Goal: Task Accomplishment & Management: Use online tool/utility

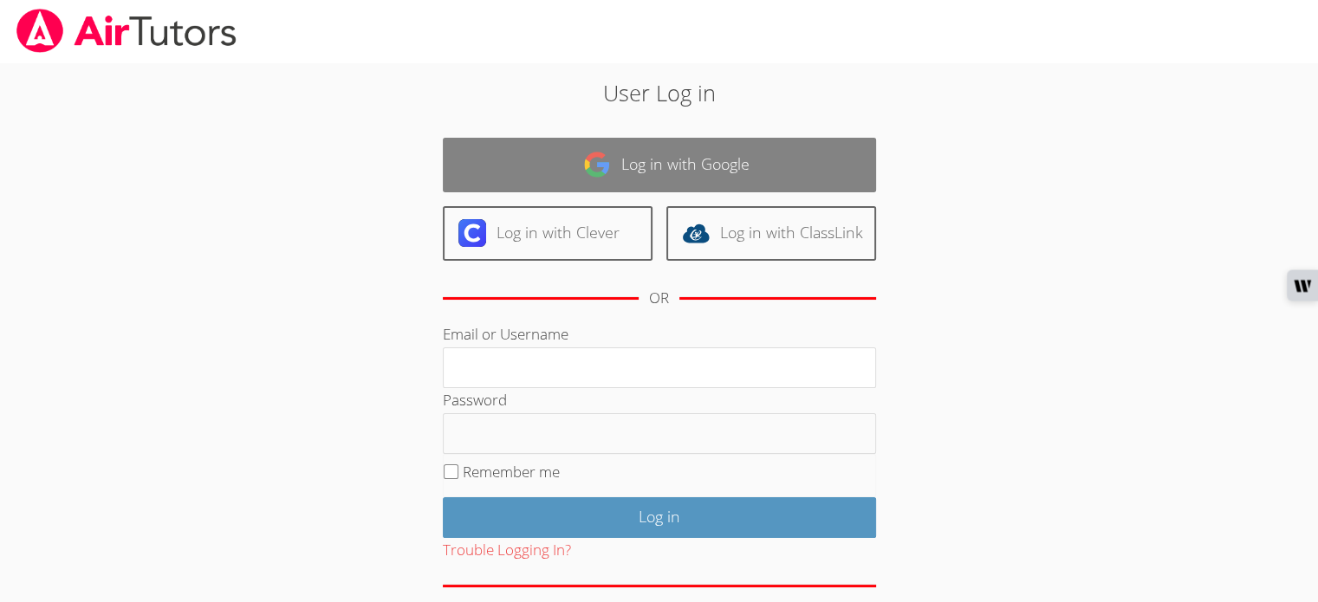
click at [555, 166] on link "Log in with Google" at bounding box center [659, 165] width 433 height 55
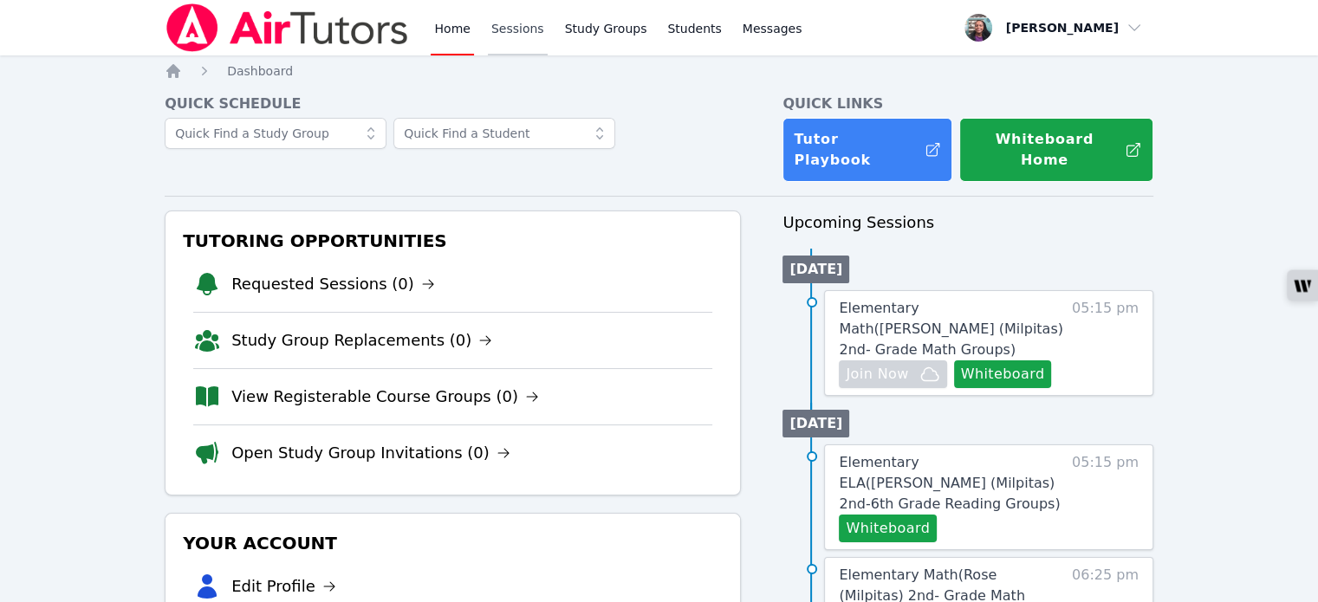
click at [499, 34] on link "Sessions" at bounding box center [518, 27] width 60 height 55
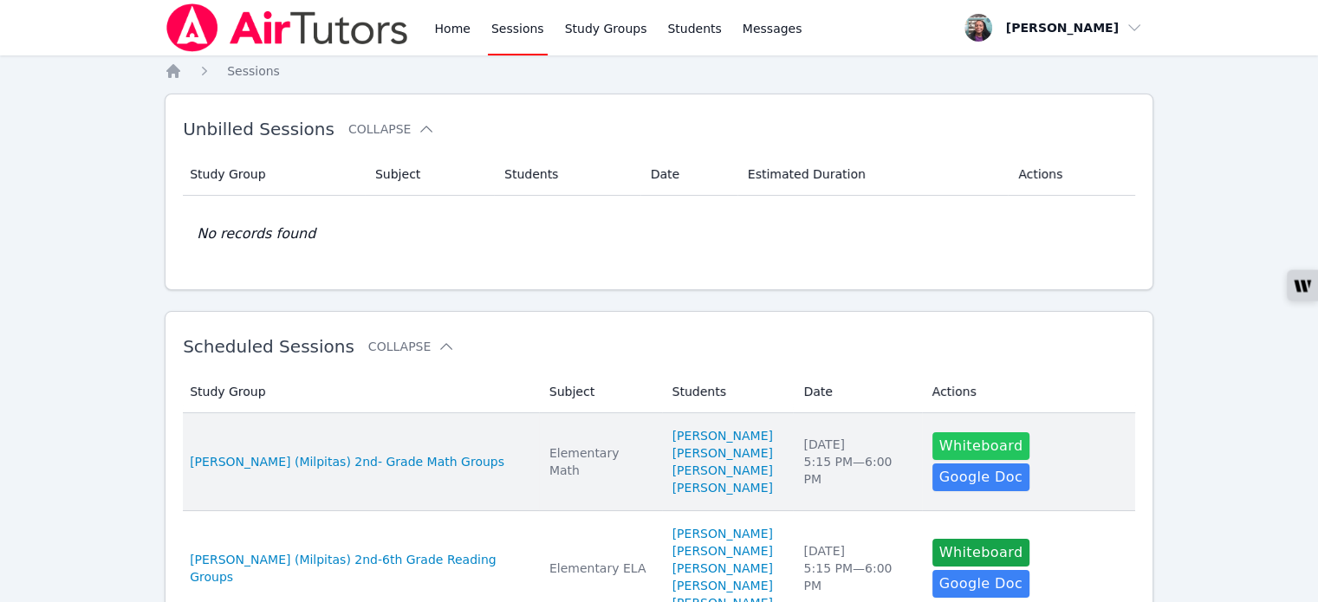
click at [950, 460] on button "Whiteboard" at bounding box center [981, 446] width 98 height 28
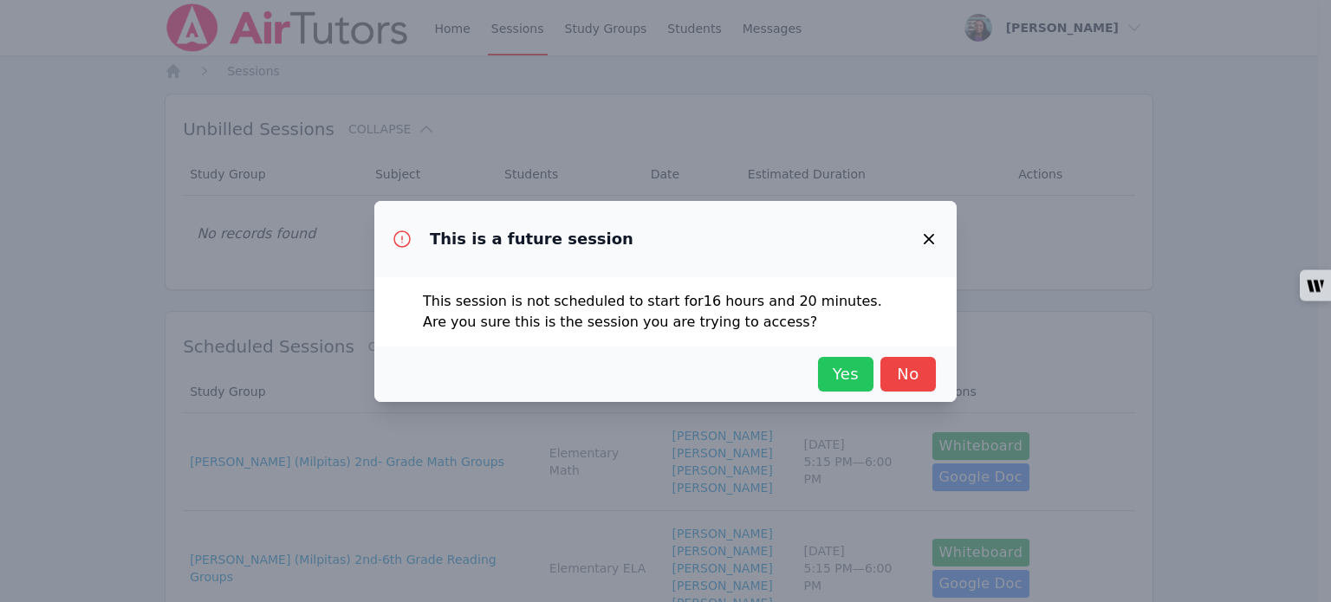
click at [832, 380] on span "Yes" at bounding box center [846, 374] width 38 height 24
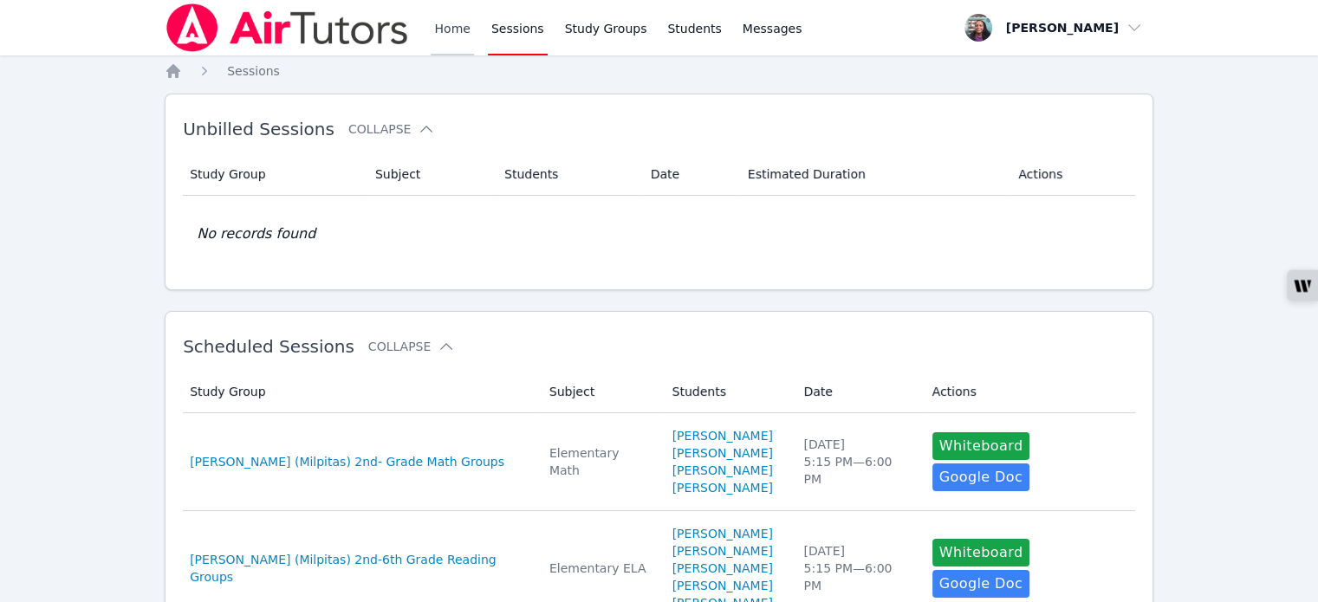
click at [438, 40] on link "Home" at bounding box center [452, 27] width 42 height 55
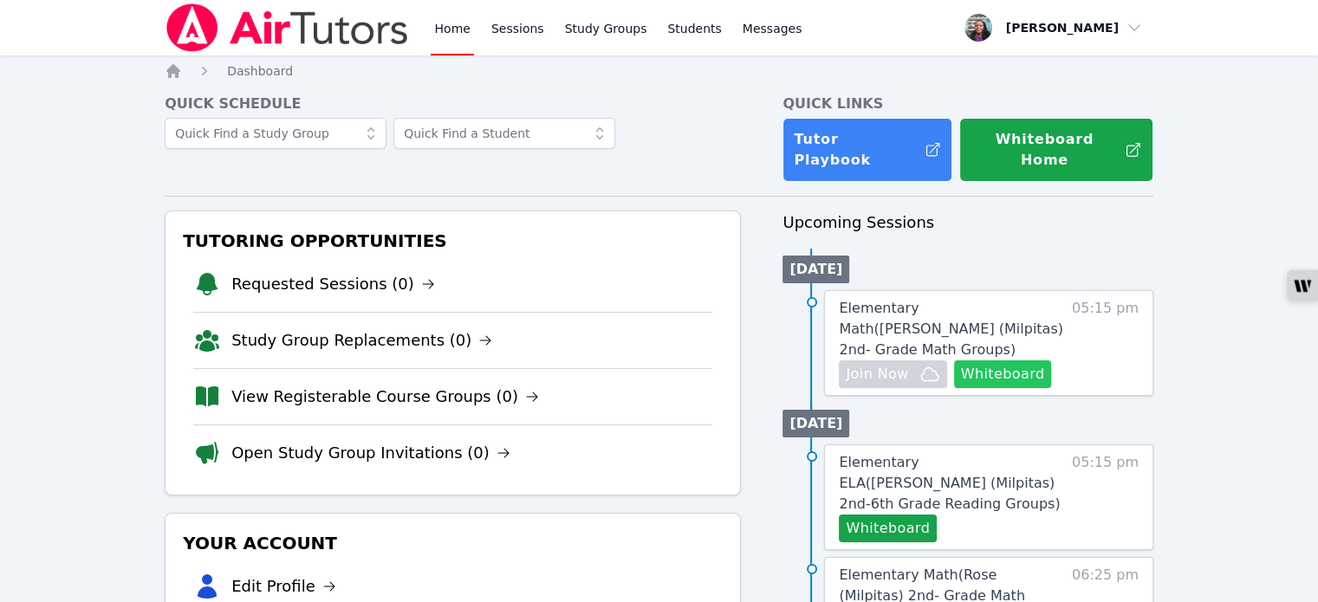
click at [991, 360] on button "Whiteboard" at bounding box center [1003, 374] width 98 height 28
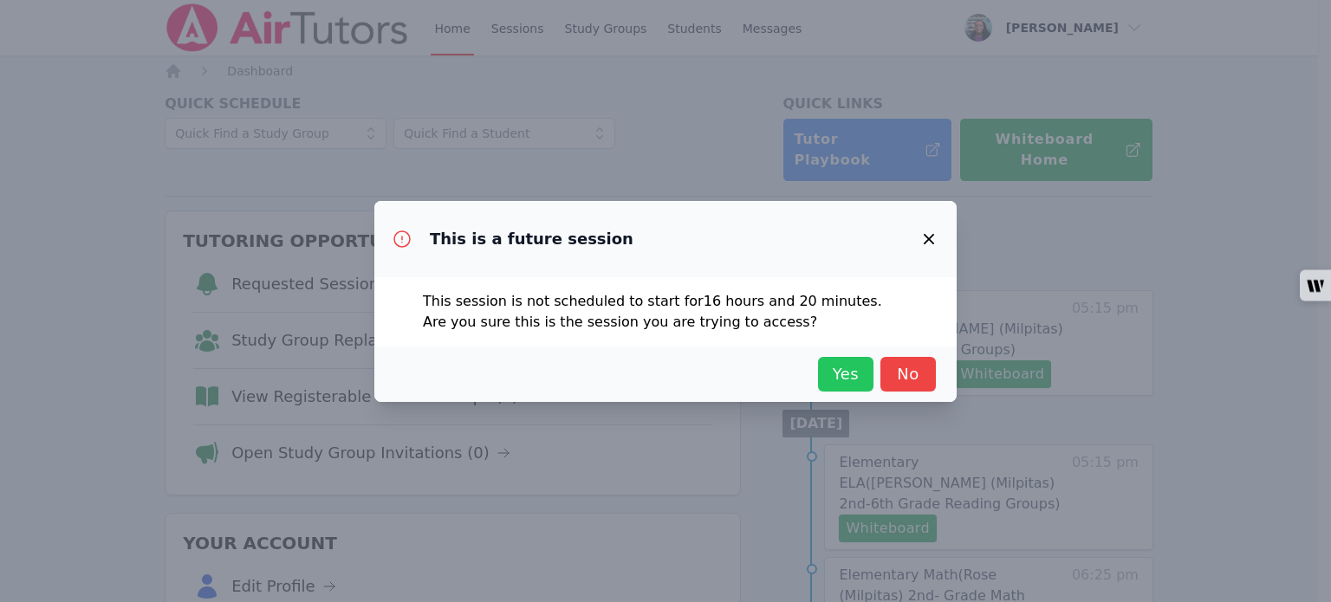
click at [839, 370] on span "Yes" at bounding box center [846, 374] width 38 height 24
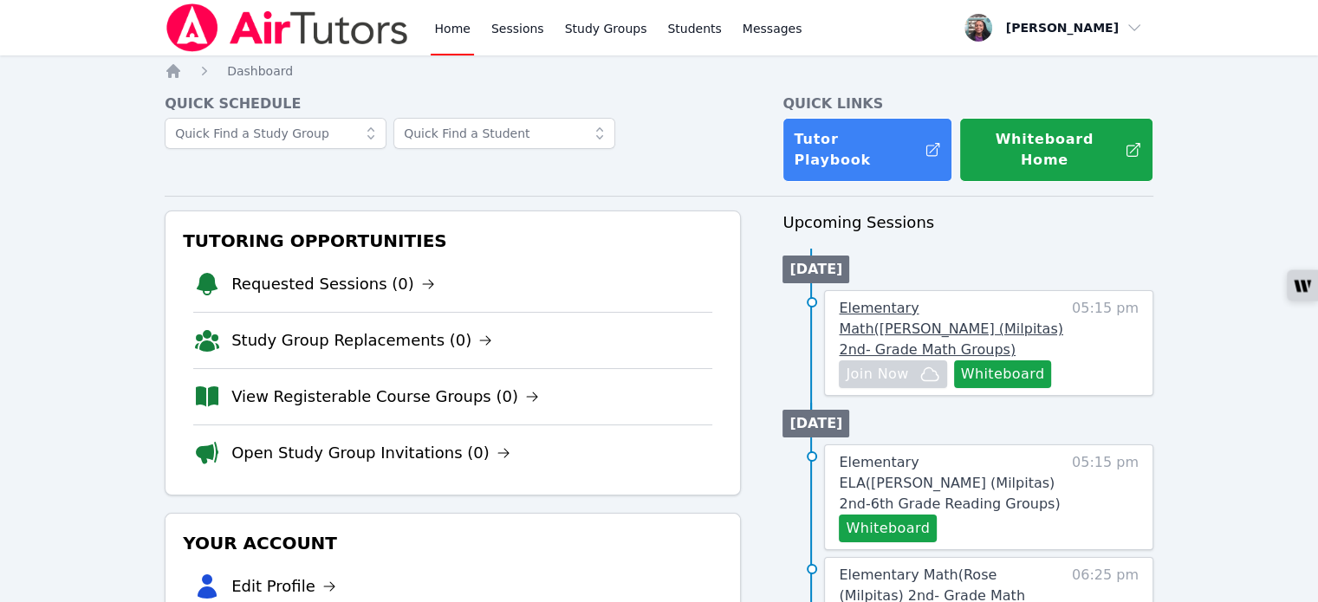
click at [951, 300] on span "Elementary Math ( [PERSON_NAME] (Milpitas) 2nd- Grade Math Groups )" at bounding box center [951, 329] width 224 height 58
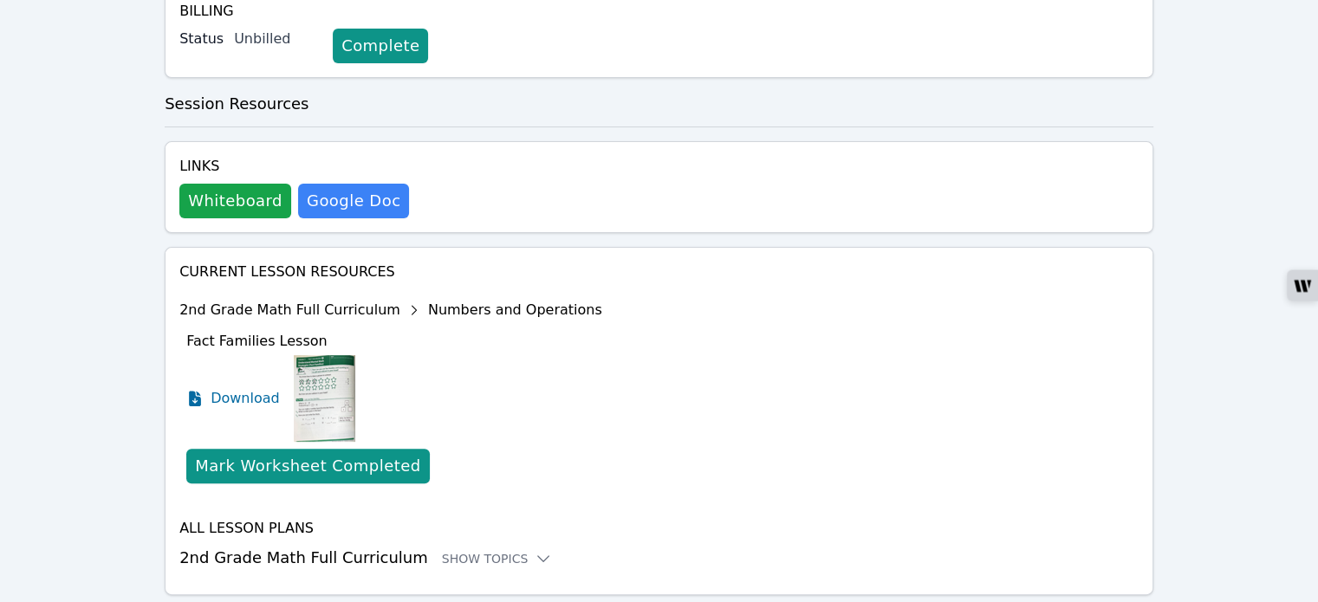
scroll to position [441, 0]
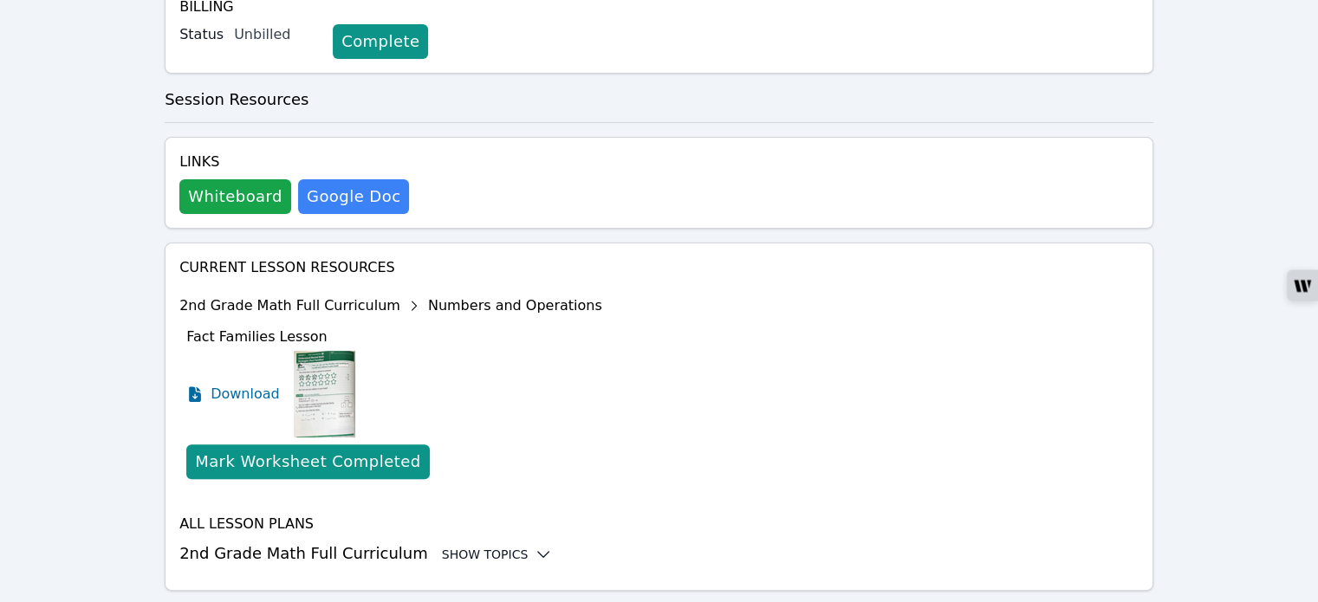
click at [535, 546] on icon at bounding box center [543, 554] width 17 height 17
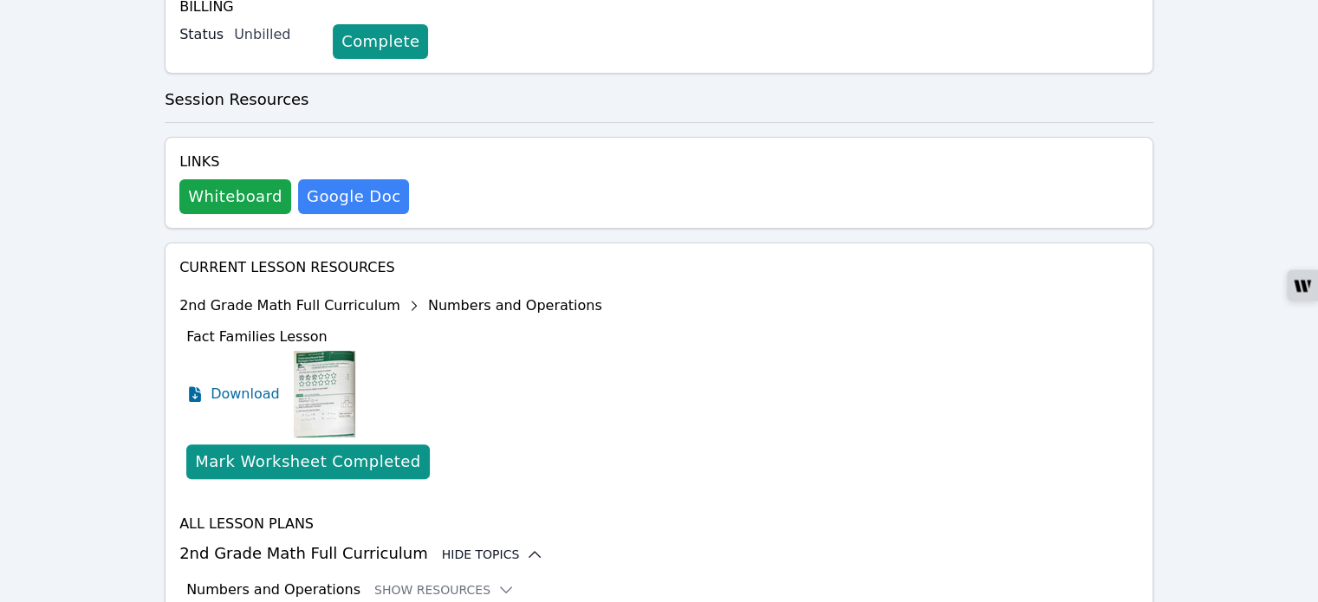
scroll to position [528, 0]
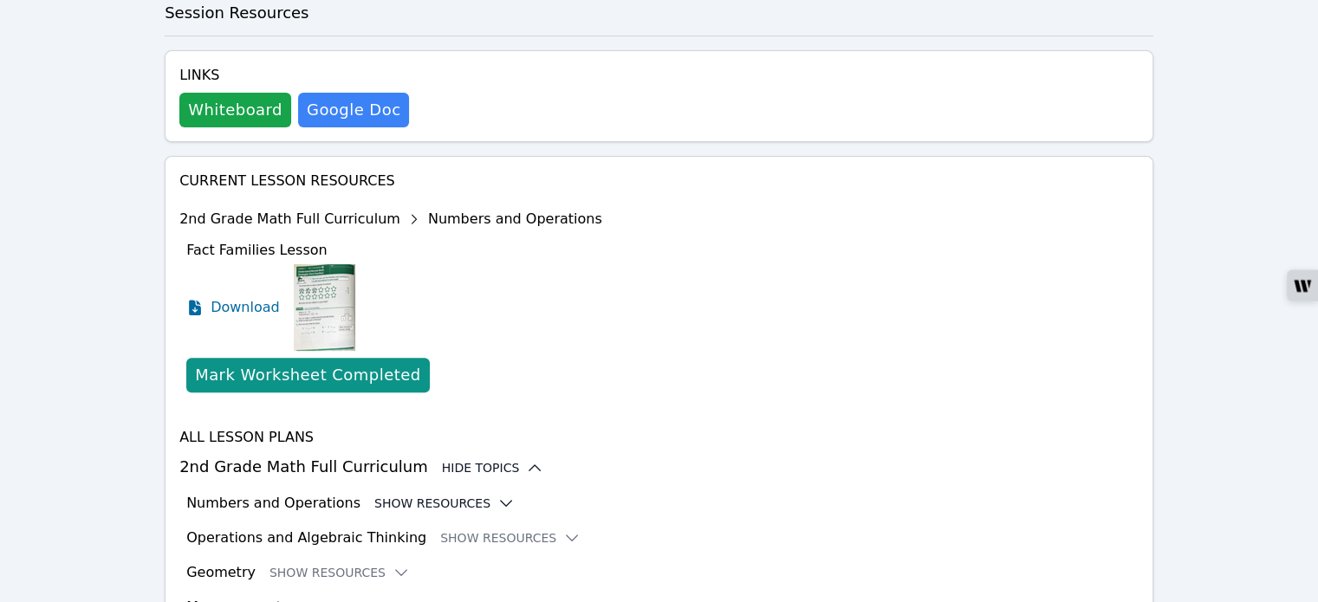
click at [497, 495] on icon at bounding box center [505, 503] width 17 height 17
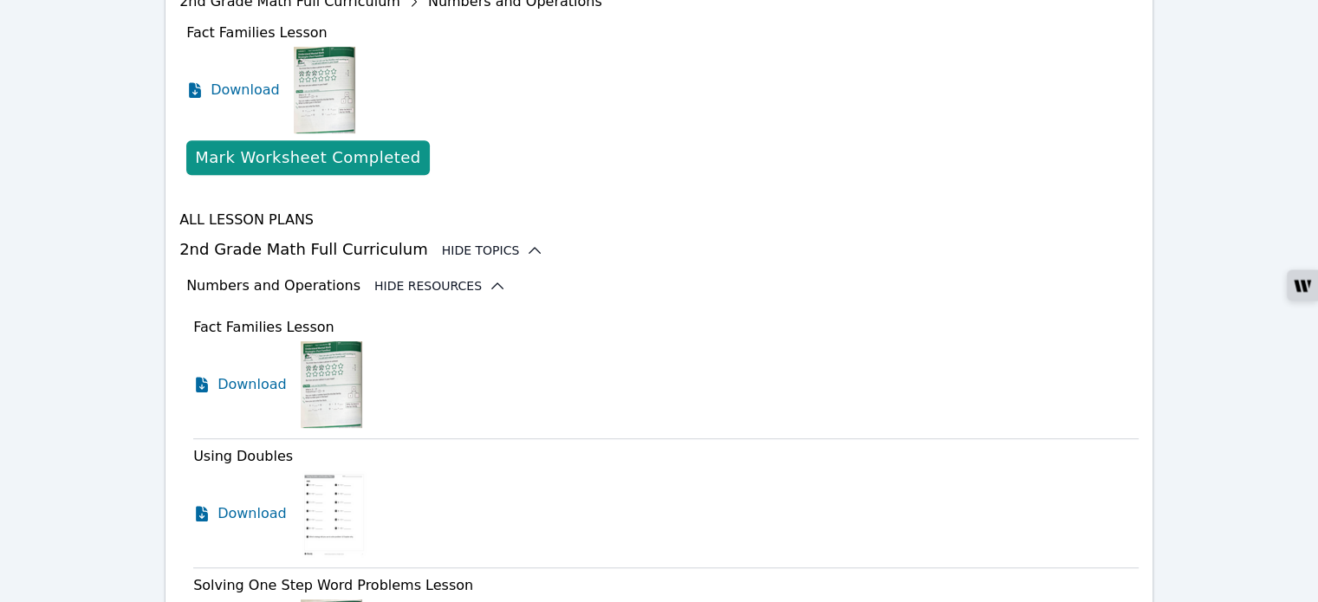
scroll to position [788, 0]
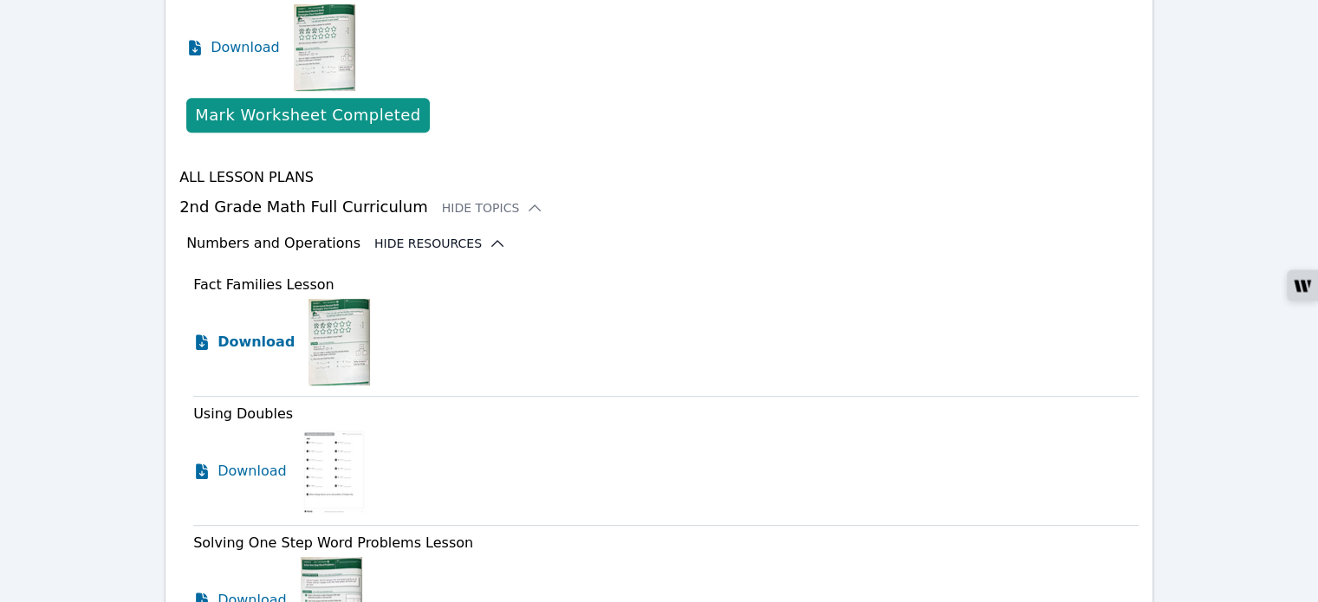
click at [271, 332] on span "Download" at bounding box center [255, 342] width 77 height 21
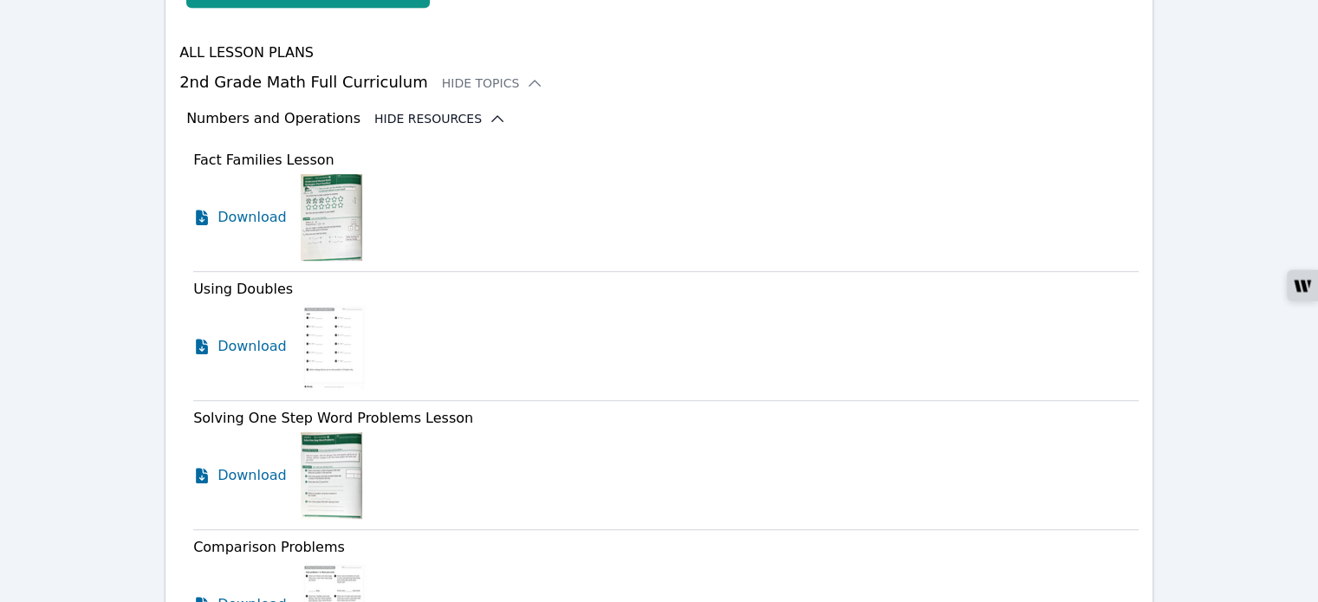
scroll to position [1048, 0]
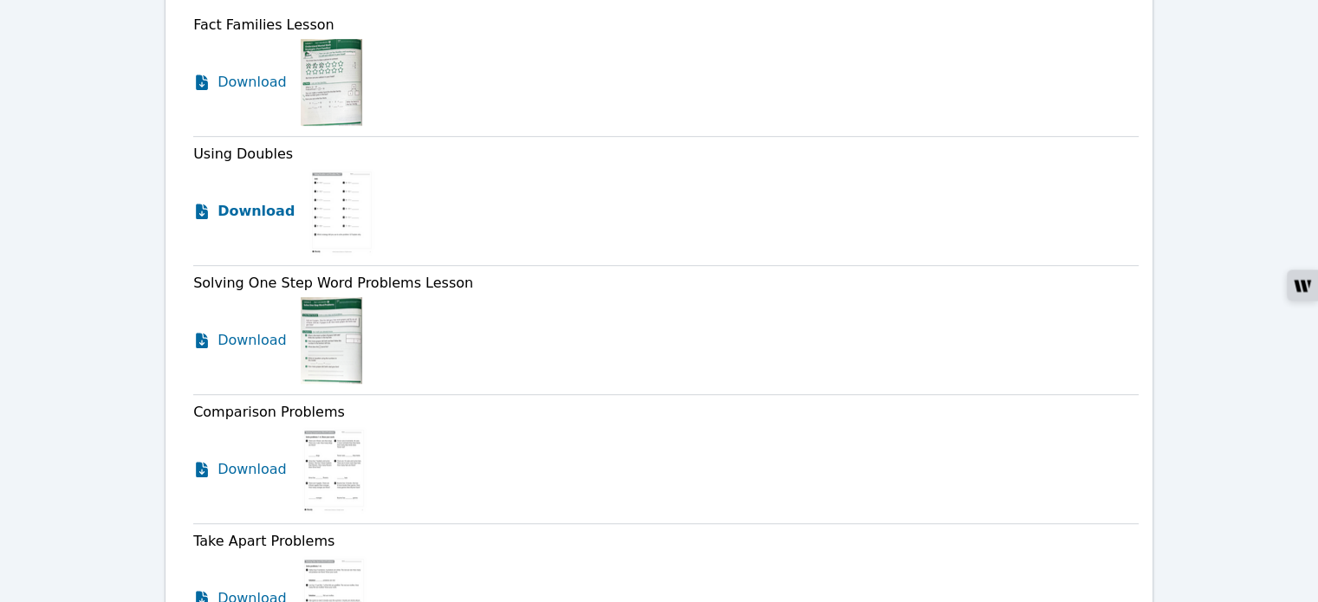
click at [250, 201] on span "Download" at bounding box center [255, 211] width 77 height 21
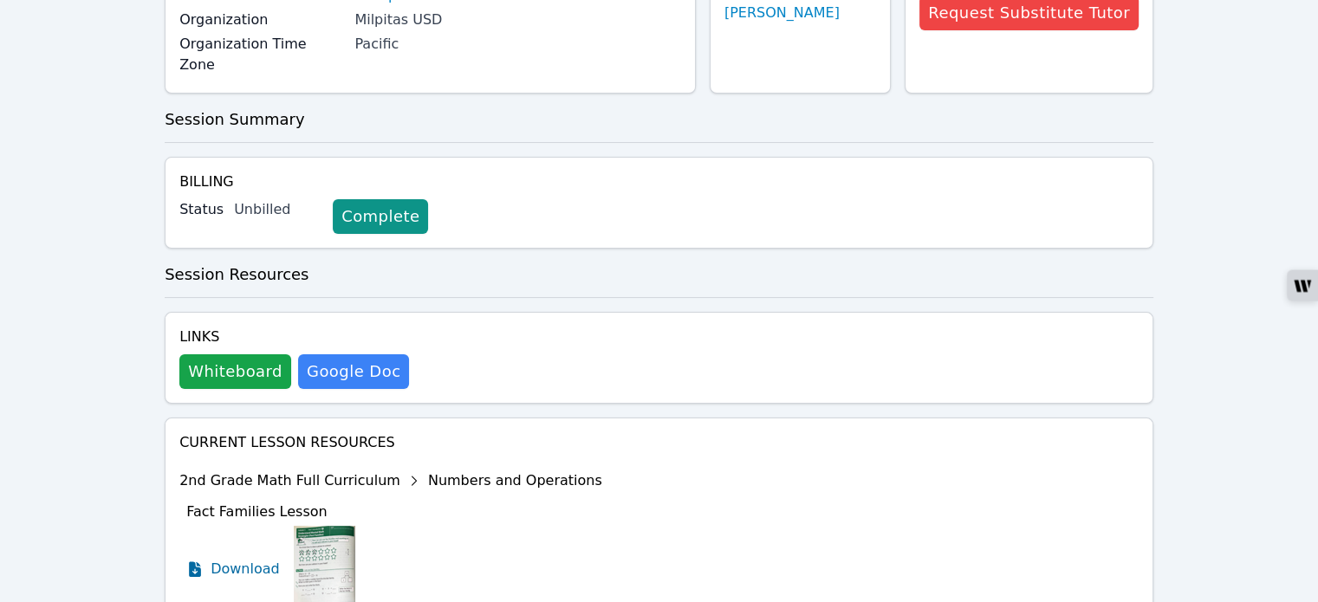
scroll to position [0, 0]
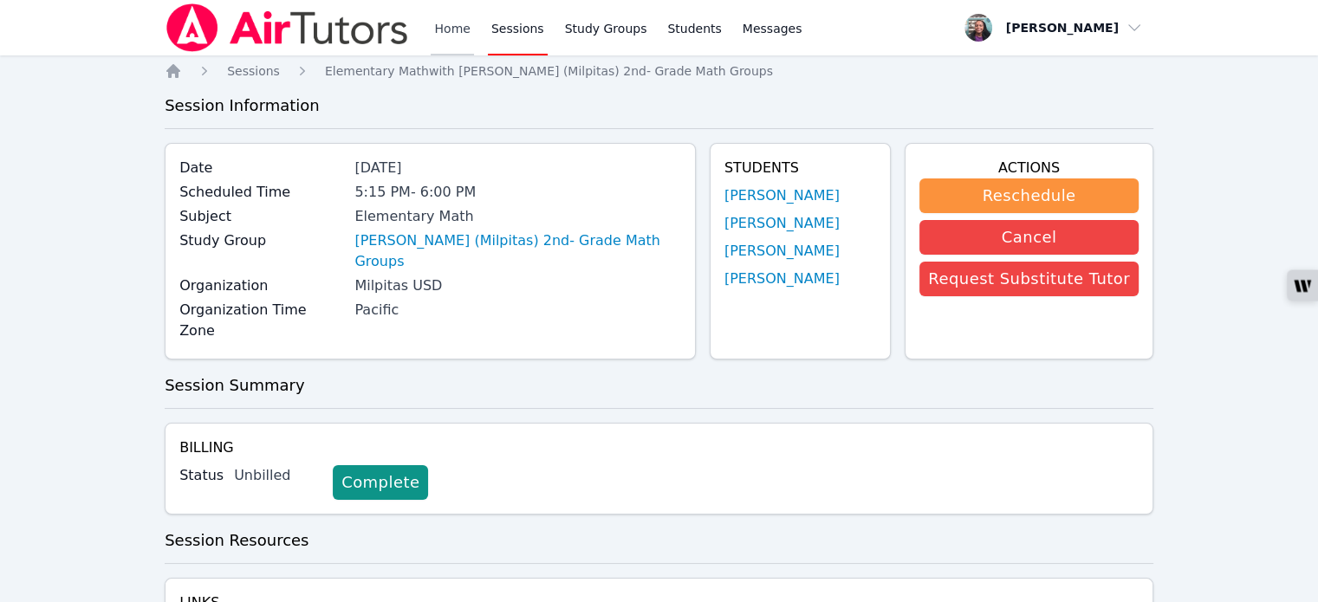
click at [454, 30] on link "Home" at bounding box center [452, 27] width 42 height 55
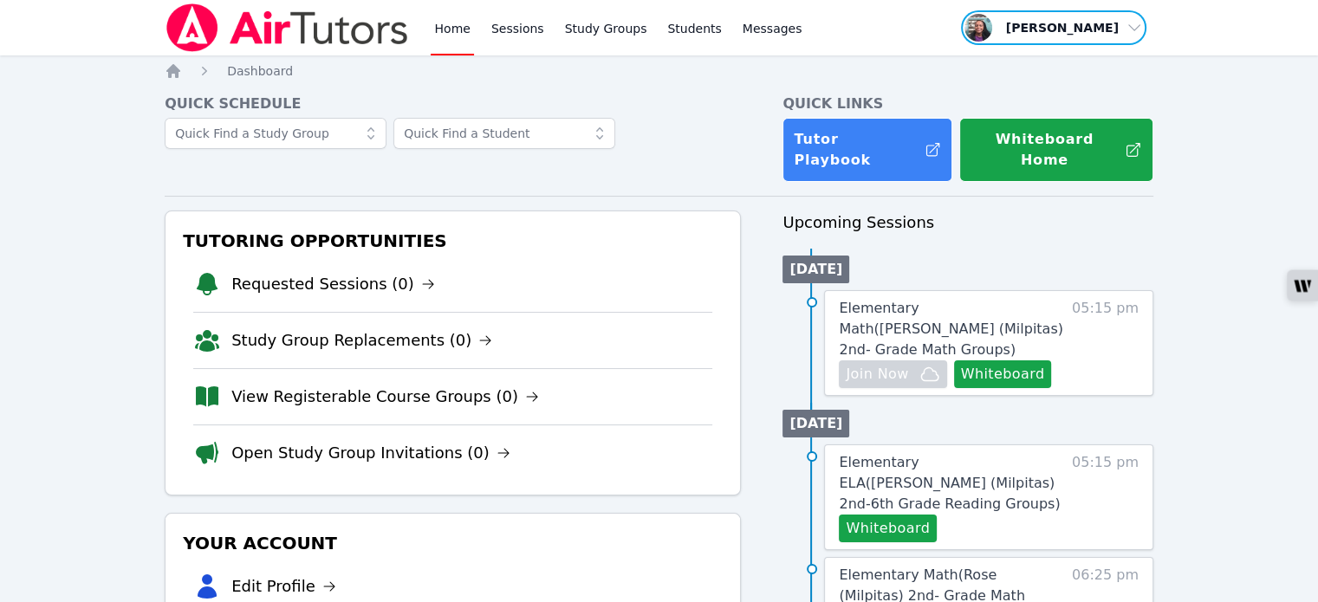
click at [1133, 30] on span "button" at bounding box center [1053, 28] width 189 height 38
click at [1031, 107] on button "Logout" at bounding box center [1060, 98] width 166 height 31
